Goal: Entertainment & Leisure: Browse casually

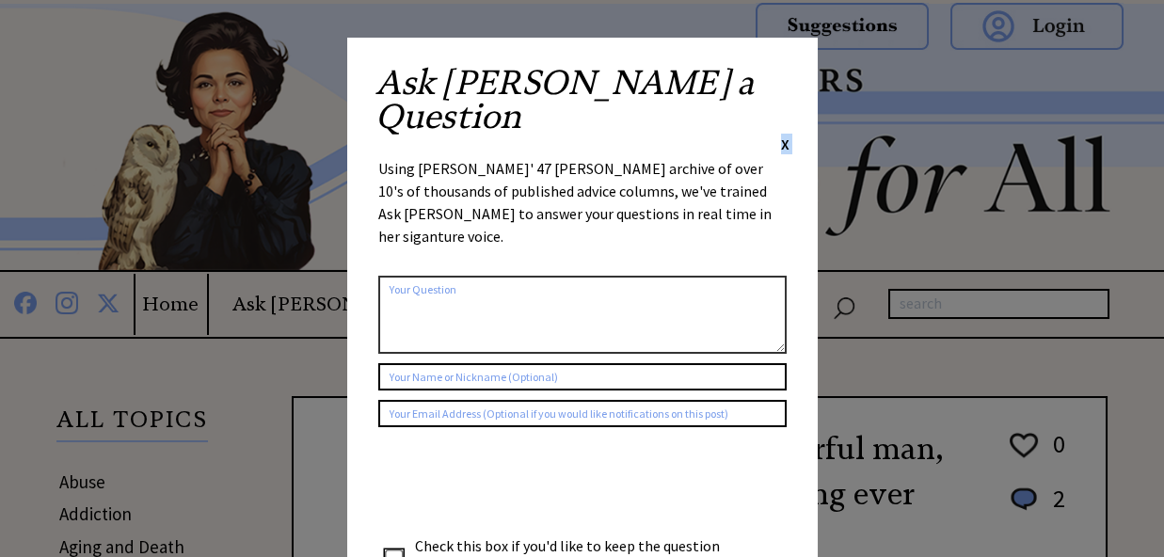
click at [784, 71] on div "Ask Ann a Question X Using Ann Landers' 47 vear archive of over 10's of thousan…" at bounding box center [582, 356] width 471 height 636
click at [784, 135] on span "X" at bounding box center [785, 144] width 8 height 19
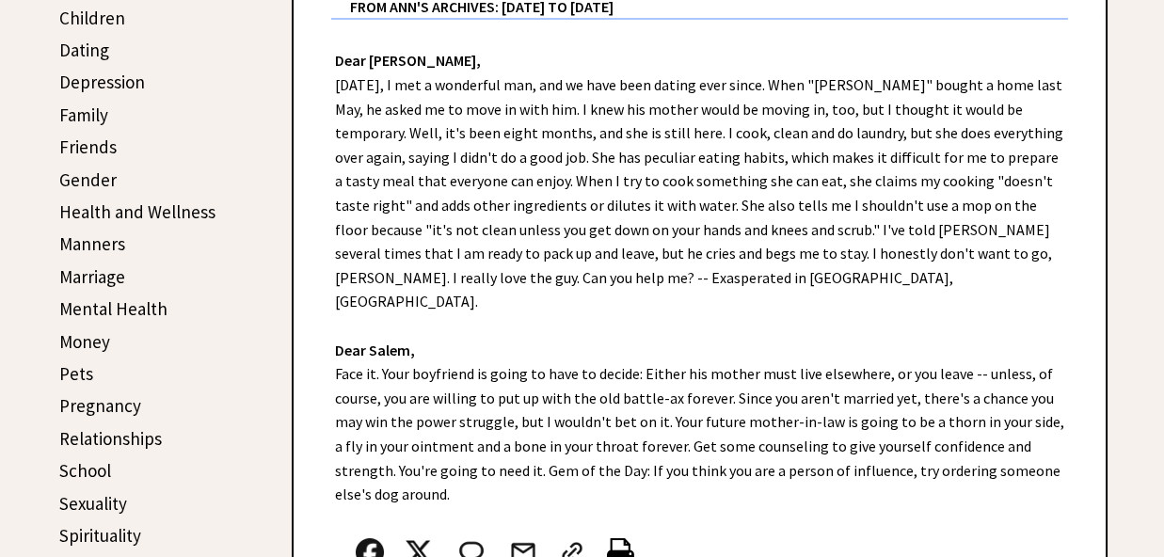
scroll to position [694, 0]
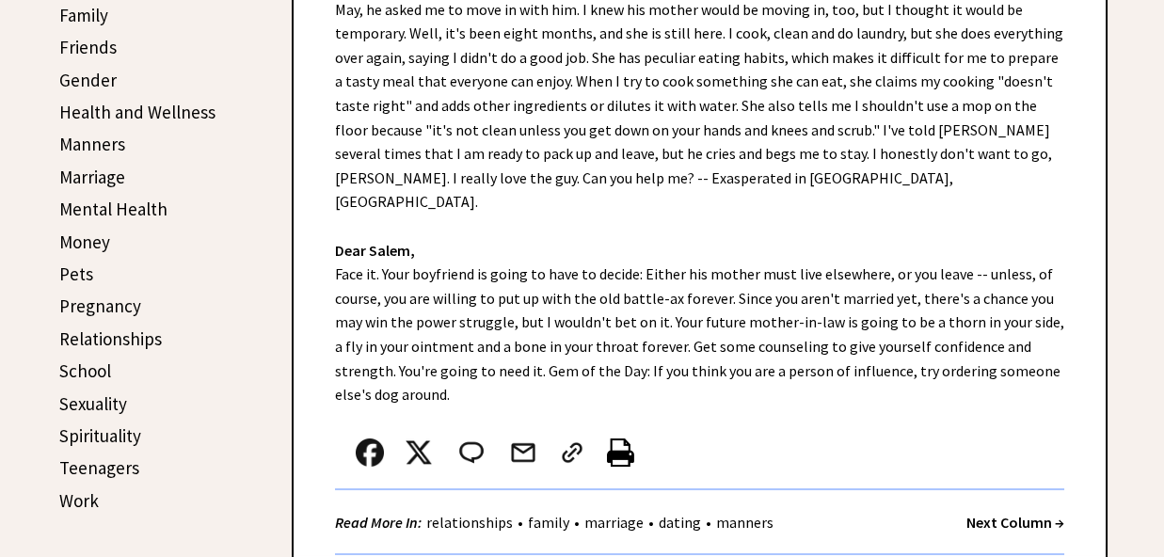
click at [1046, 513] on strong "Next Column →" at bounding box center [1015, 522] width 98 height 19
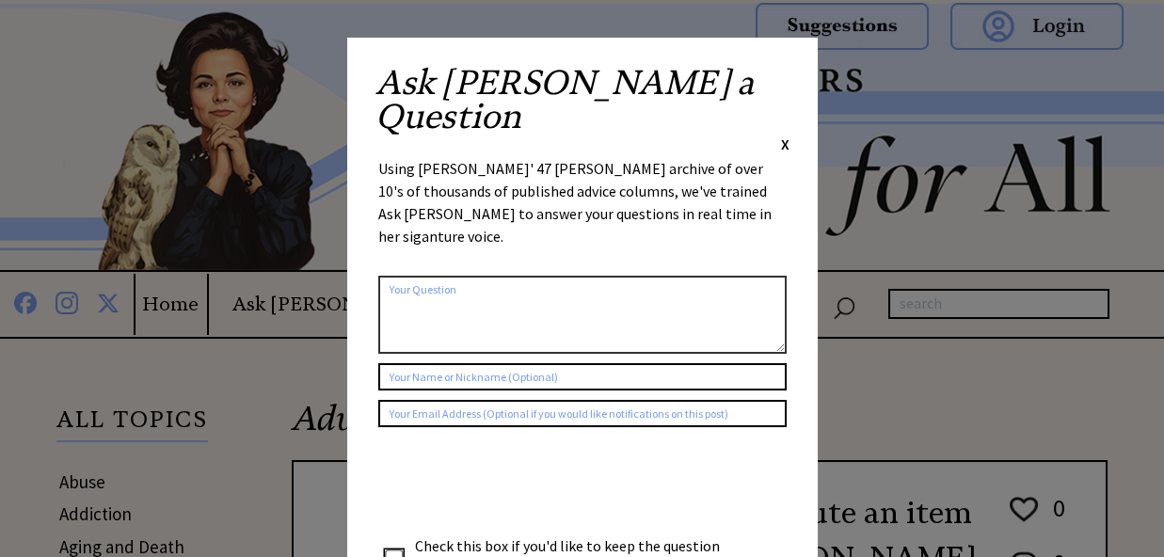
click at [784, 135] on span "X" at bounding box center [785, 144] width 8 height 19
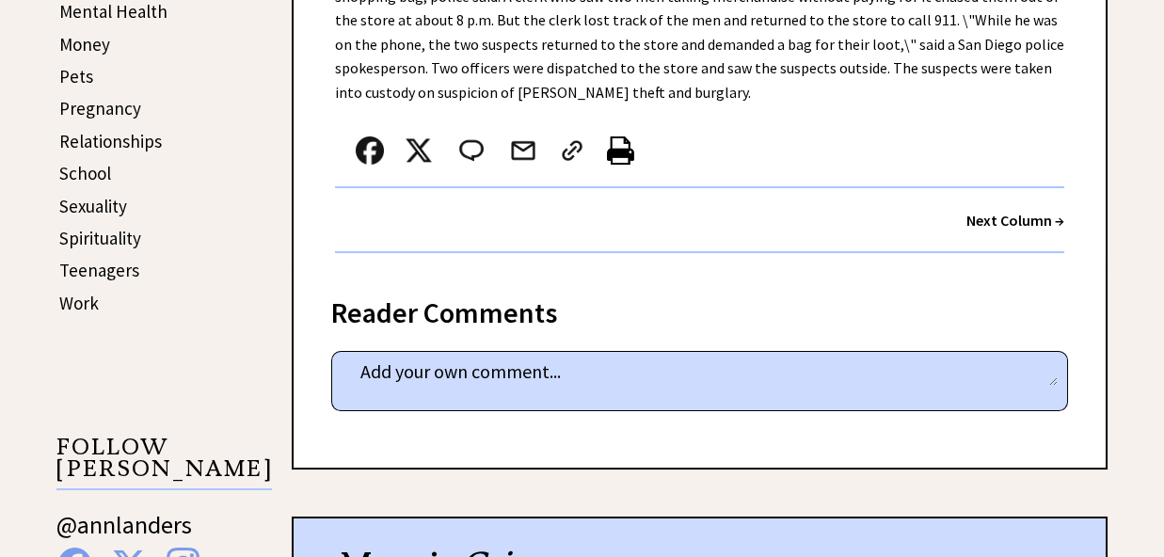
scroll to position [694, 0]
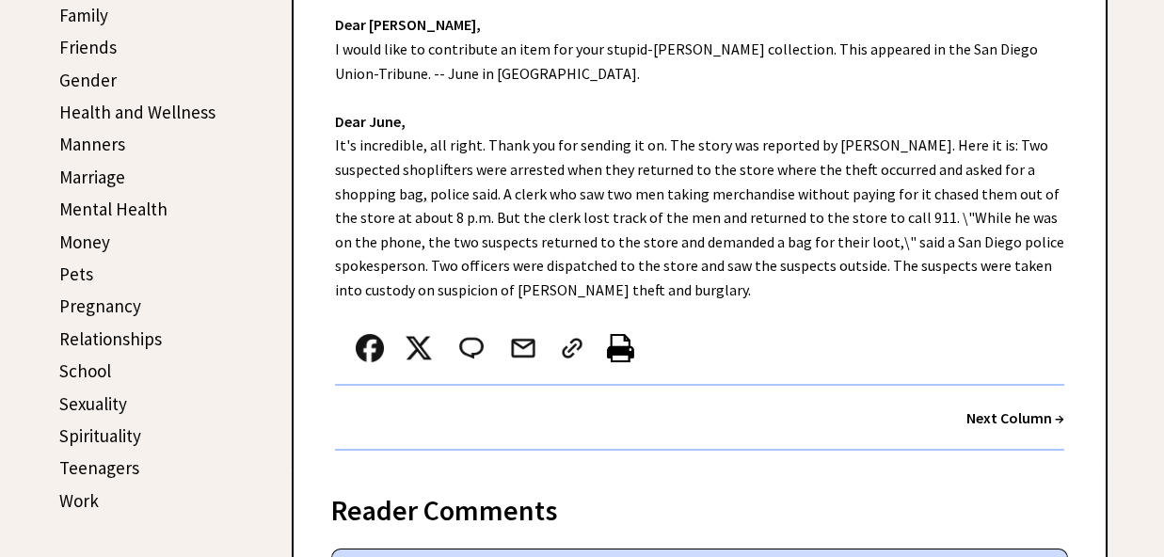
click at [1012, 386] on div "Next Column →" at bounding box center [699, 418] width 729 height 65
click at [1010, 408] on strong "Next Column →" at bounding box center [1015, 417] width 98 height 19
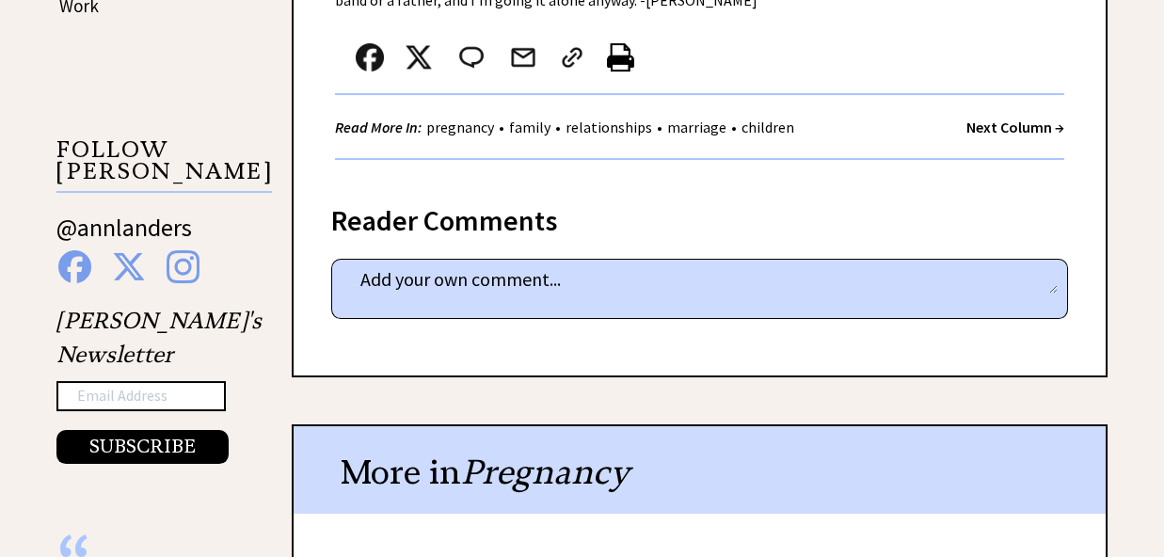
scroll to position [891, 0]
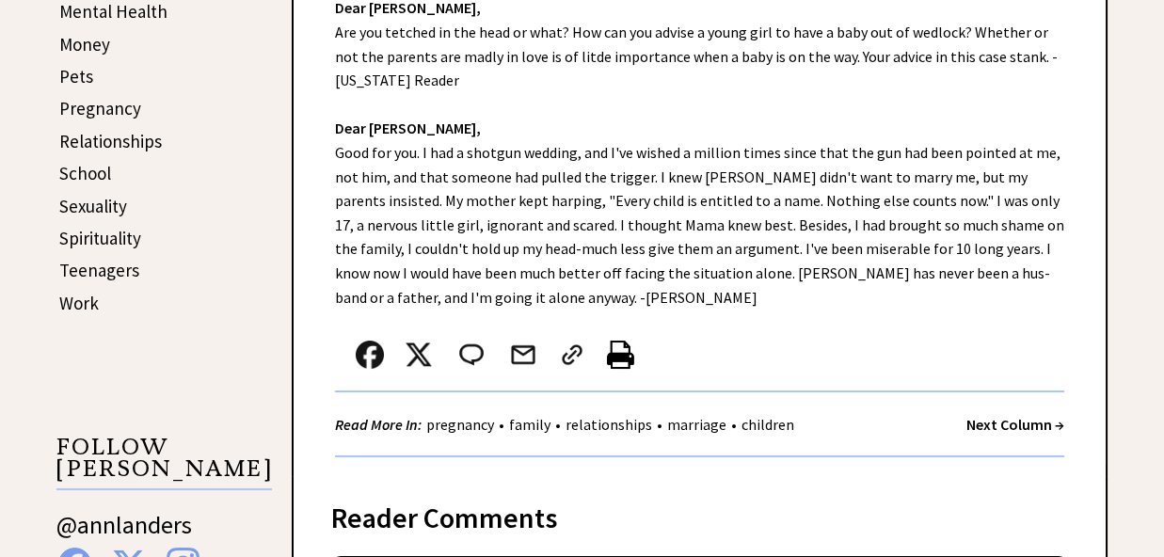
click at [999, 415] on strong "Next Column →" at bounding box center [1015, 424] width 98 height 19
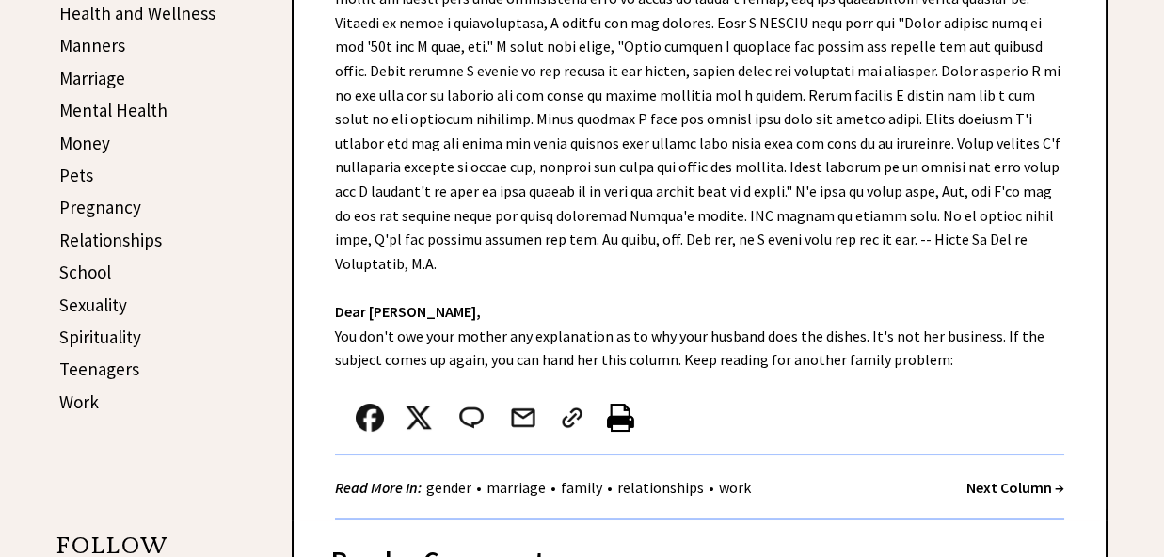
scroll to position [891, 0]
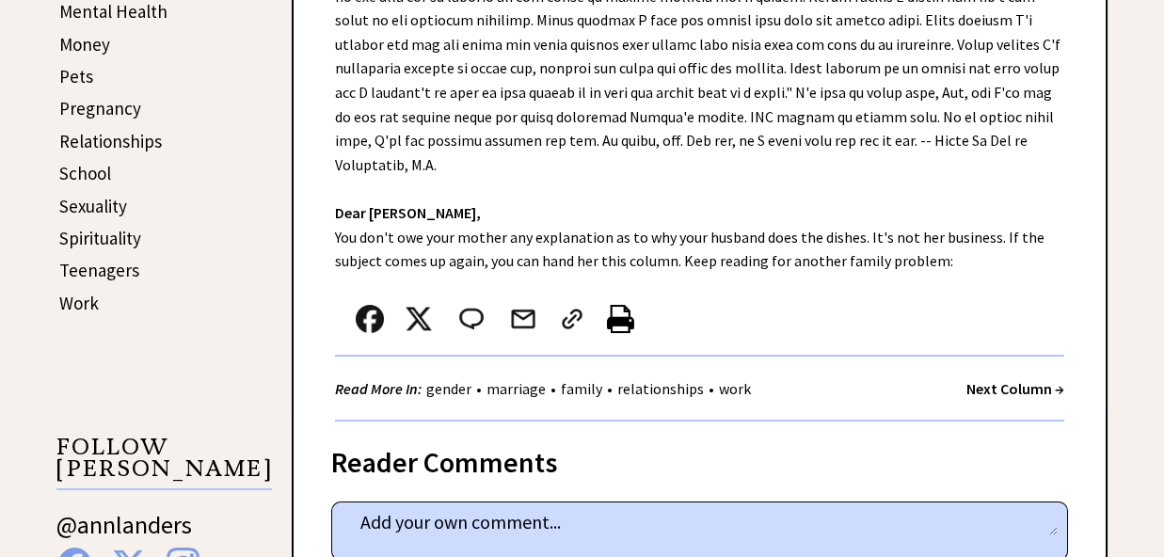
click at [975, 397] on strong "Next Column →" at bounding box center [1015, 388] width 98 height 19
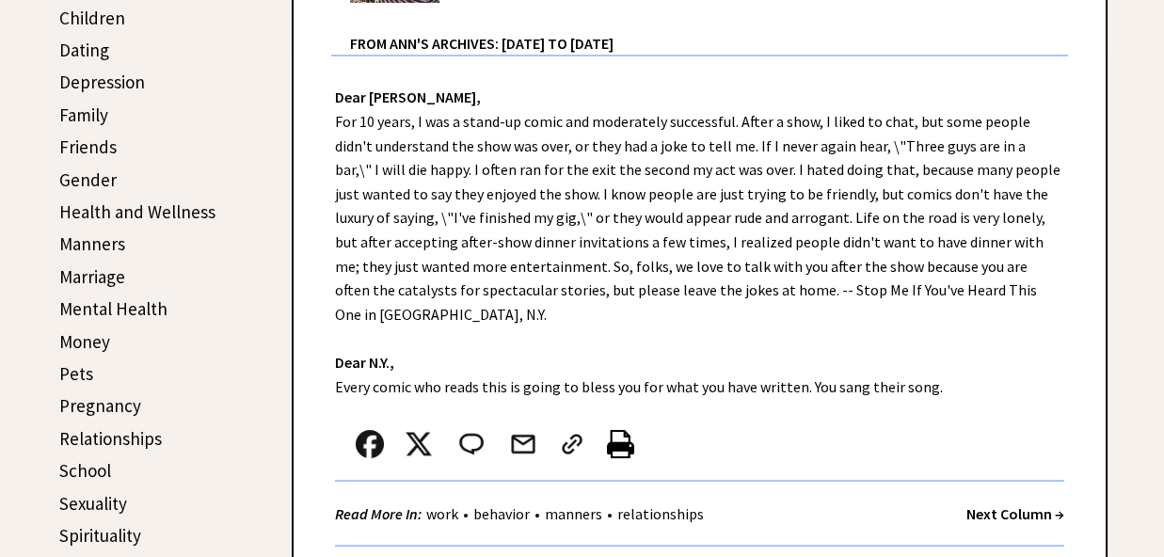
scroll to position [792, 0]
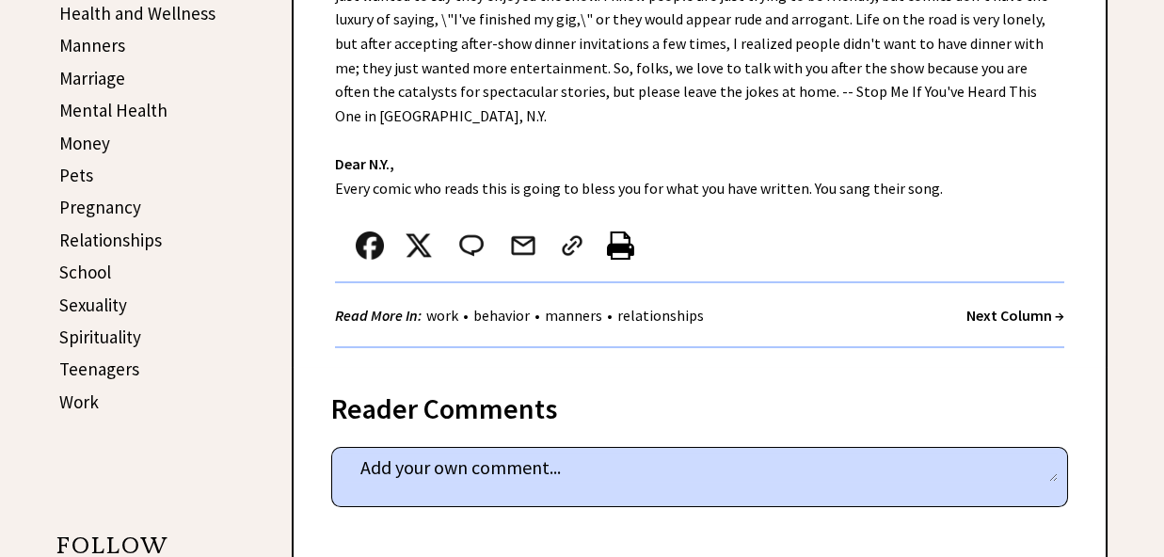
click at [1029, 306] on strong "Next Column →" at bounding box center [1015, 315] width 98 height 19
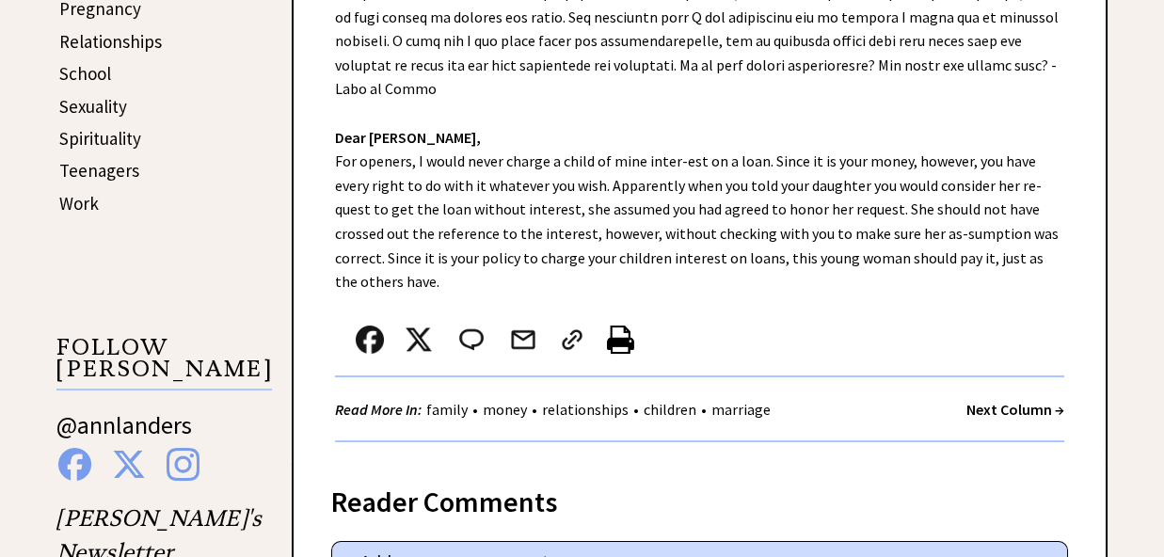
scroll to position [1189, 0]
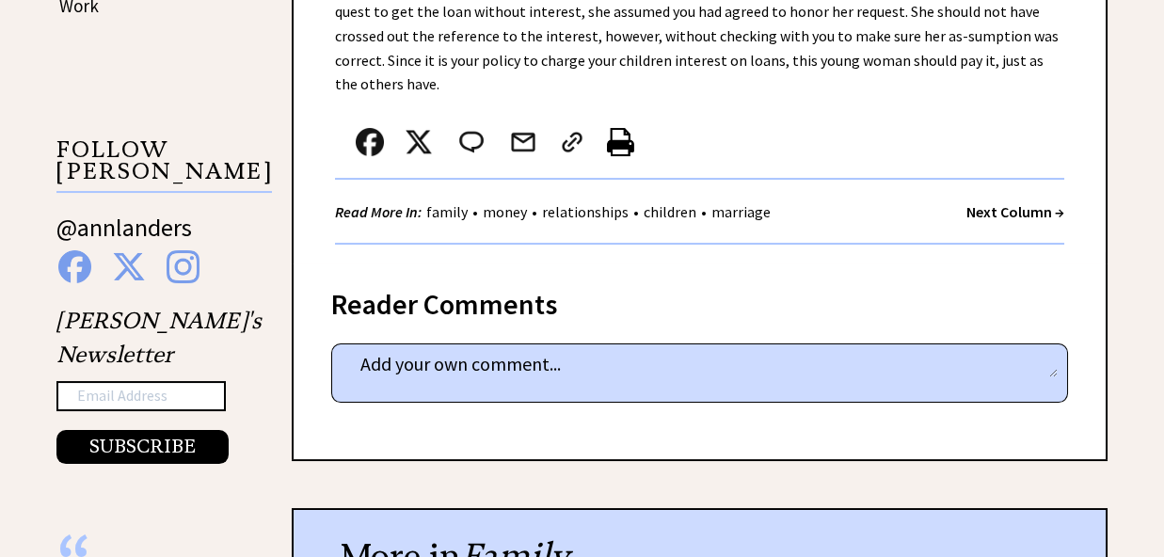
click at [978, 202] on strong "Next Column →" at bounding box center [1015, 211] width 98 height 19
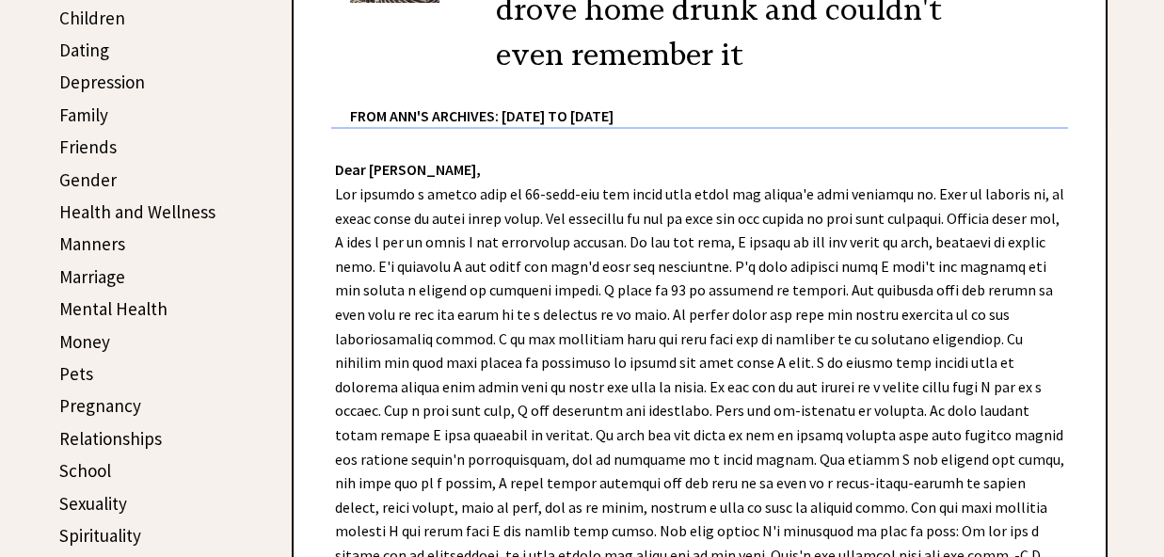
scroll to position [891, 0]
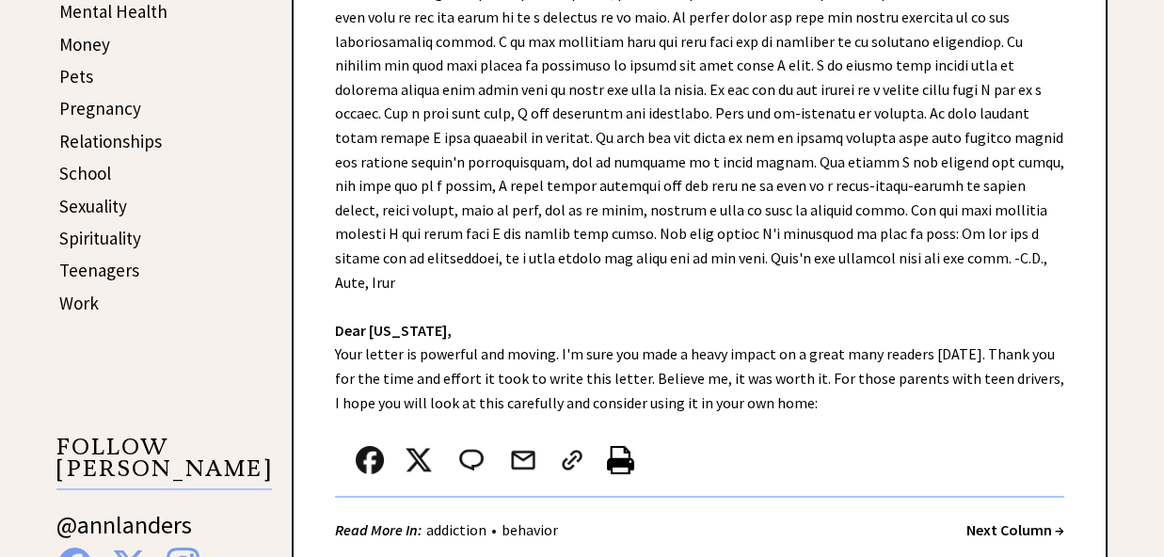
click at [1013, 520] on strong "Next Column →" at bounding box center [1015, 529] width 98 height 19
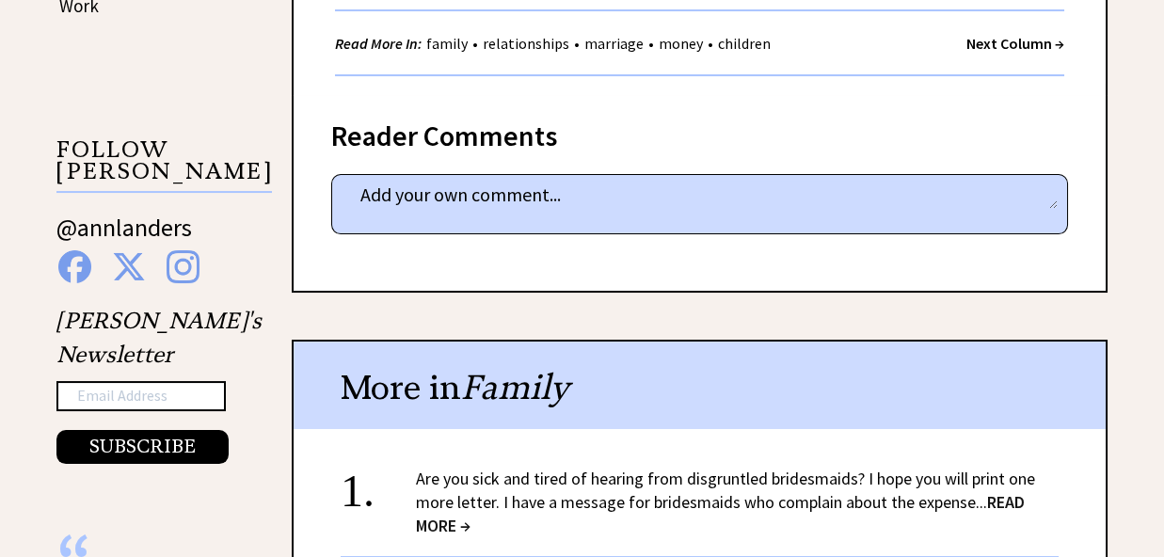
scroll to position [1090, 0]
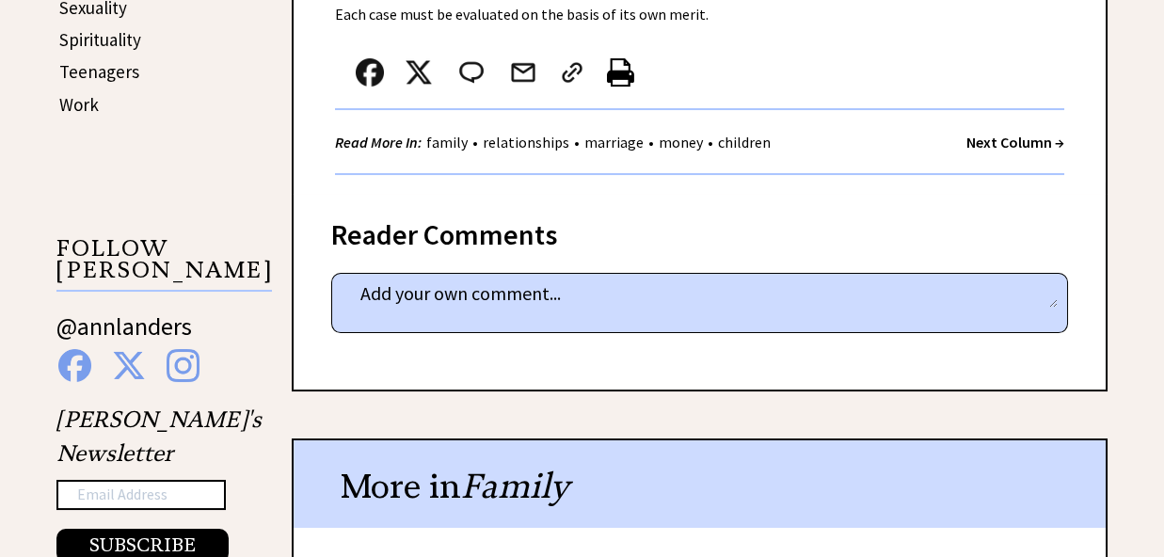
click at [1004, 138] on strong "Next Column →" at bounding box center [1015, 142] width 98 height 19
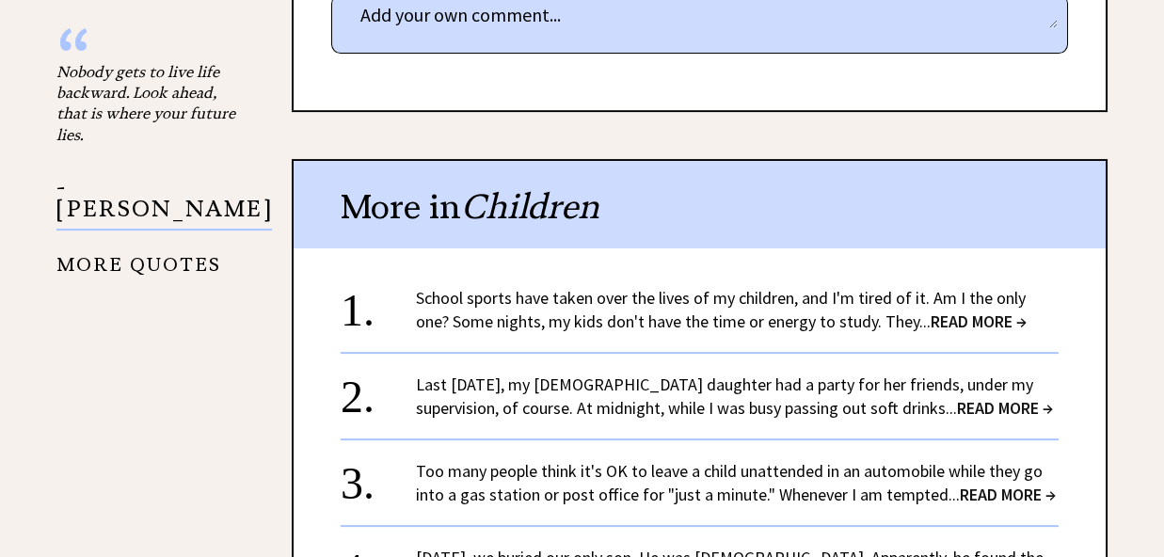
scroll to position [1882, 0]
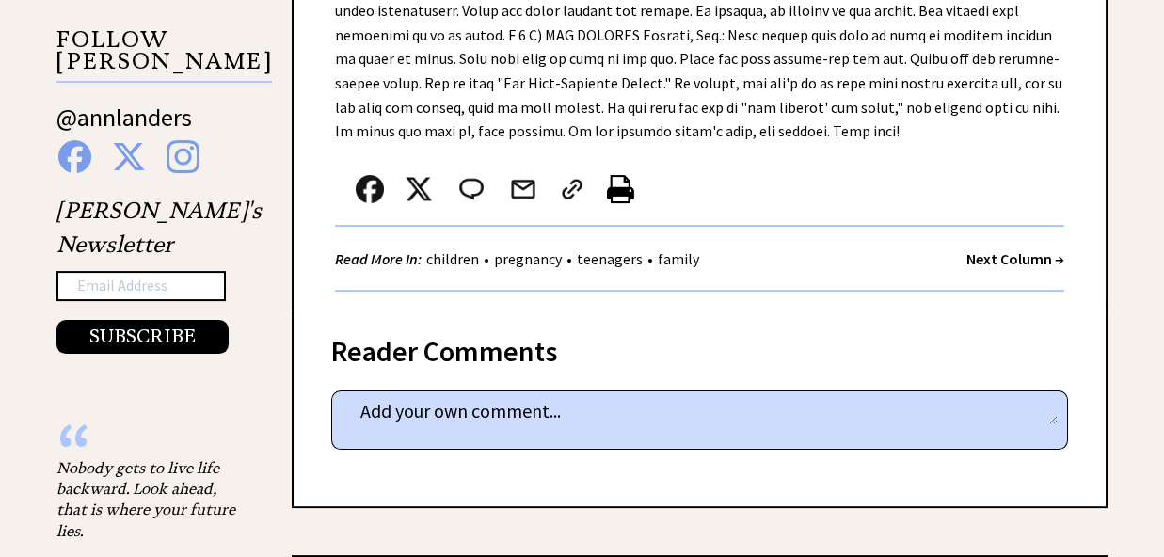
click at [995, 249] on strong "Next Column →" at bounding box center [1015, 258] width 98 height 19
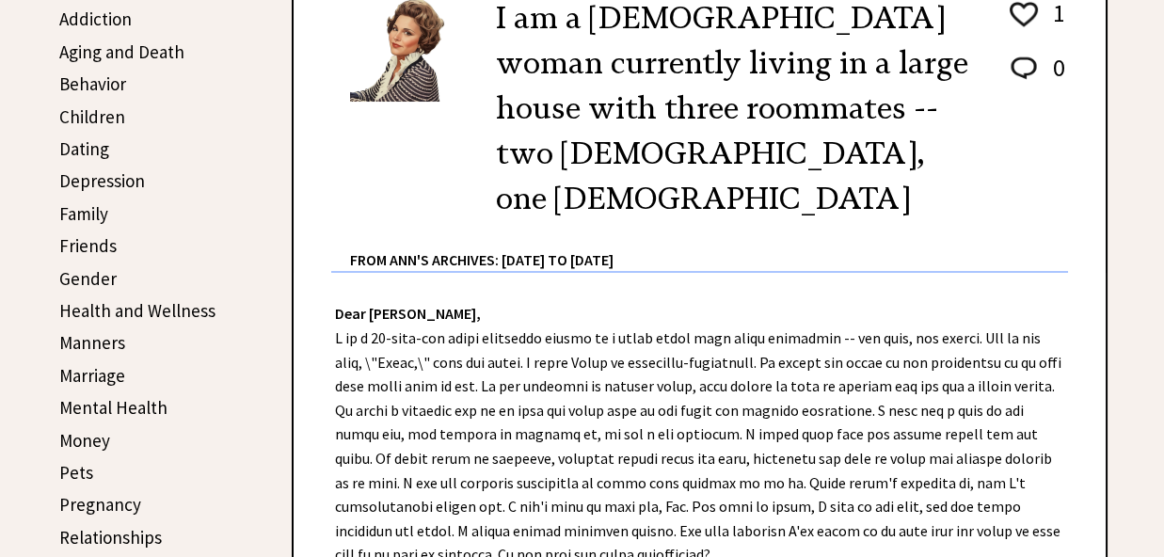
scroll to position [594, 0]
